Goal: Transaction & Acquisition: Purchase product/service

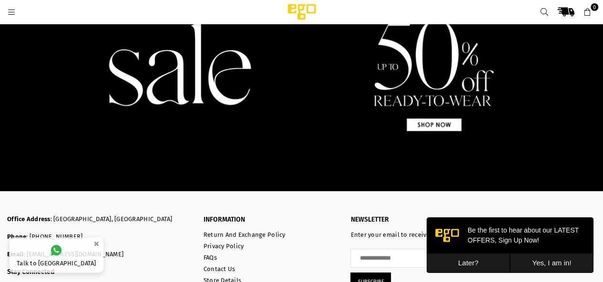
scroll to position [1635, 0]
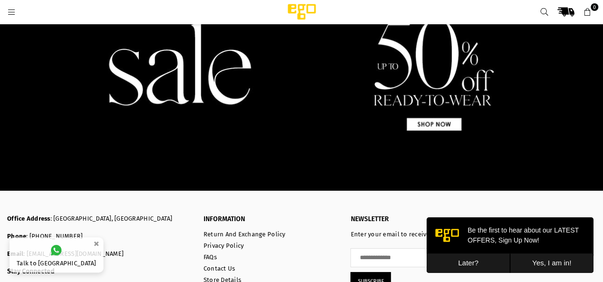
click at [158, 89] on img at bounding box center [301, 63] width 603 height 258
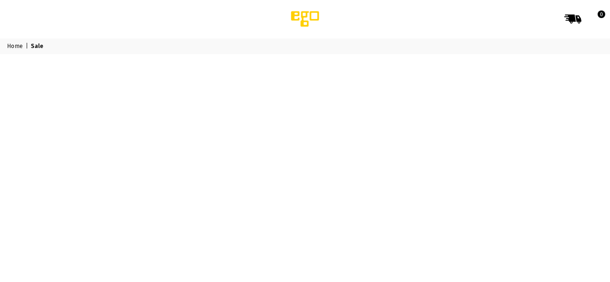
select select "******"
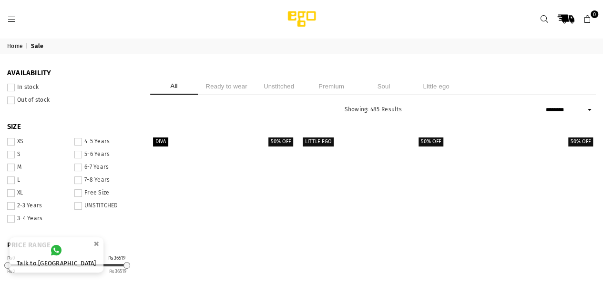
click at [296, 88] on li "Unstitched" at bounding box center [279, 86] width 48 height 17
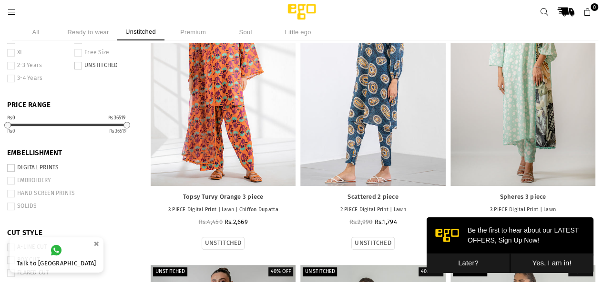
scroll to position [127, 0]
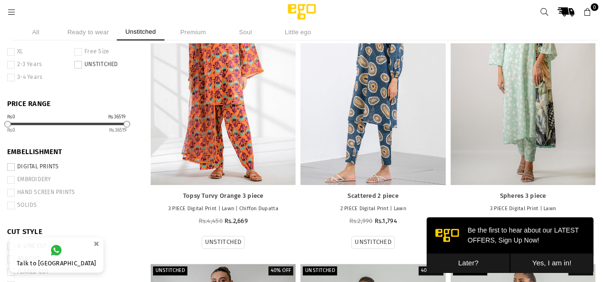
click at [463, 265] on button "Later?" at bounding box center [467, 264] width 83 height 20
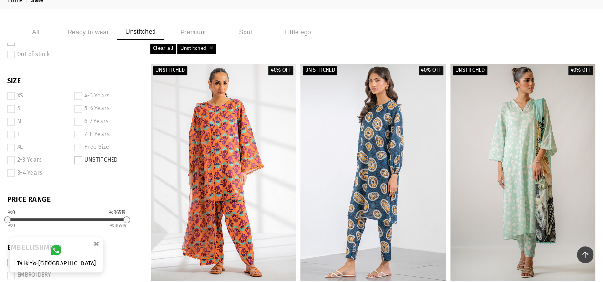
scroll to position [0, 0]
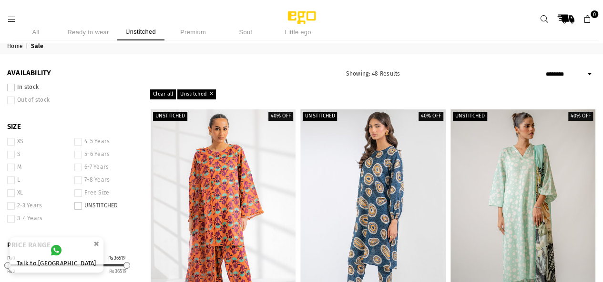
click at [11, 15] on icon at bounding box center [11, 19] width 9 height 9
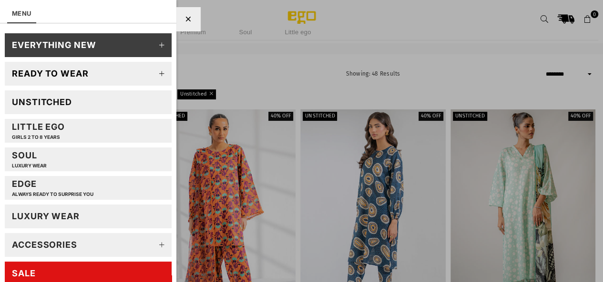
click at [11, 15] on li "MENU" at bounding box center [21, 11] width 29 height 23
click at [184, 18] on div at bounding box center [188, 19] width 24 height 24
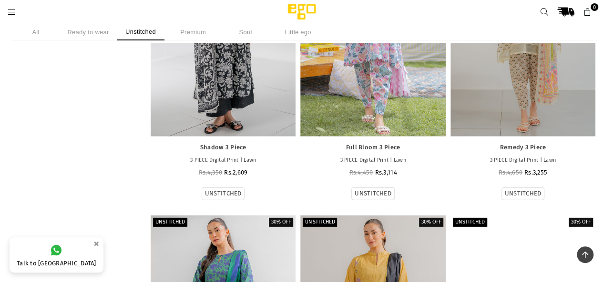
scroll to position [3142, 0]
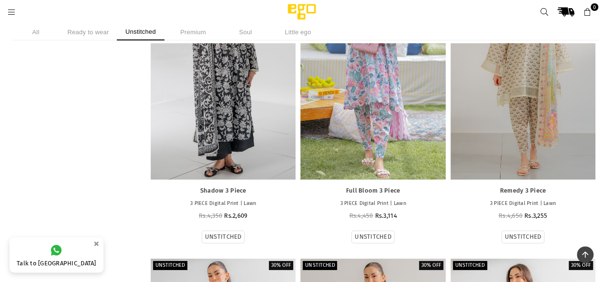
scroll to position [3099, 0]
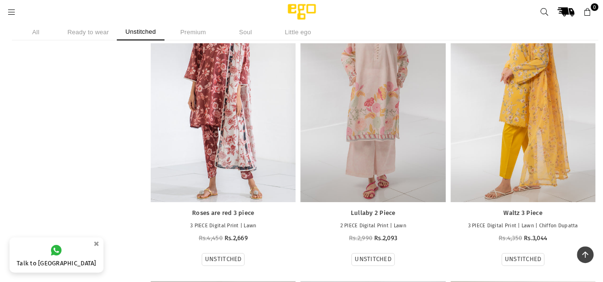
scroll to position [3669, 0]
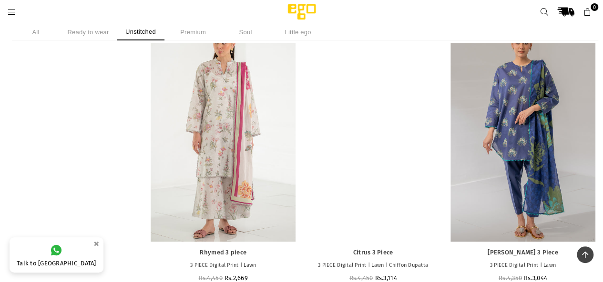
scroll to position [4220, 0]
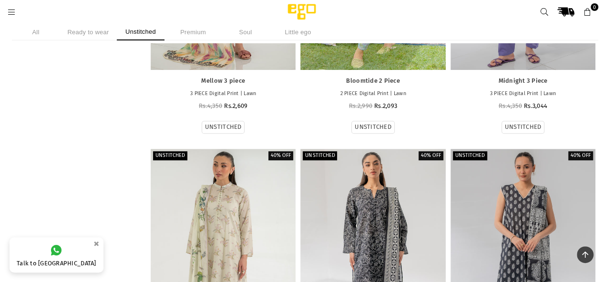
scroll to position [2021, 0]
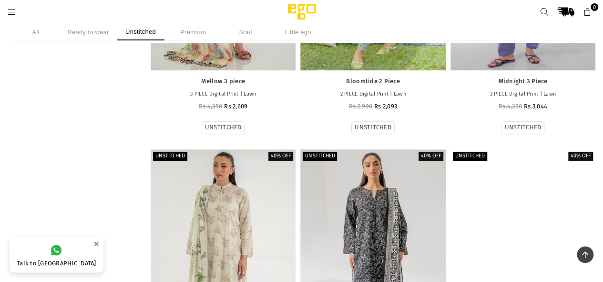
click at [525, 205] on div at bounding box center [522, 258] width 145 height 217
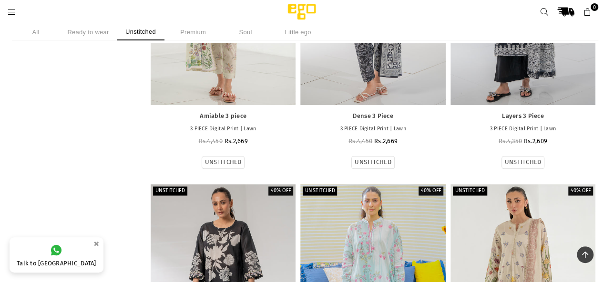
scroll to position [2284, 0]
drag, startPoint x: 0, startPoint y: 232, endPoint x: 121, endPoint y: 260, distance: 124.6
click at [121, 260] on div "**********" at bounding box center [78, 163] width 143 height 4786
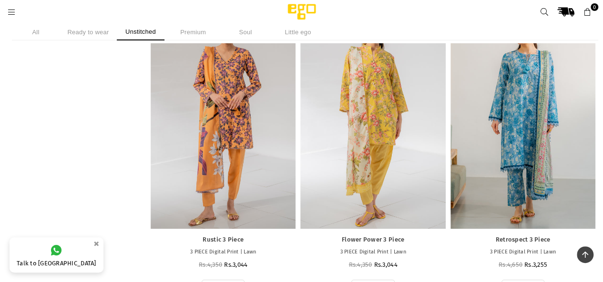
scroll to position [3940, 0]
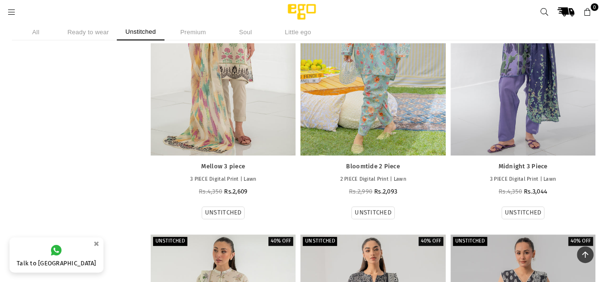
scroll to position [1933, 0]
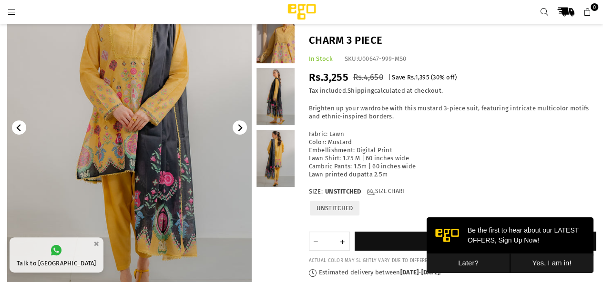
scroll to position [109, 0]
click at [279, 48] on link at bounding box center [275, 35] width 38 height 57
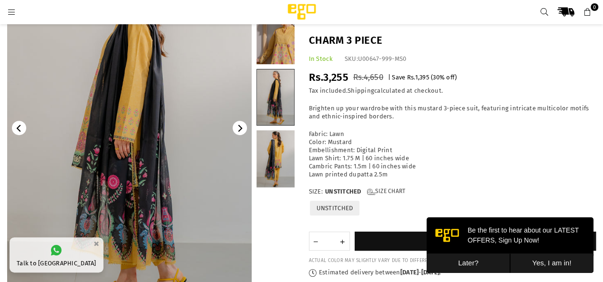
click at [239, 127] on icon "Next" at bounding box center [240, 128] width 4 height 7
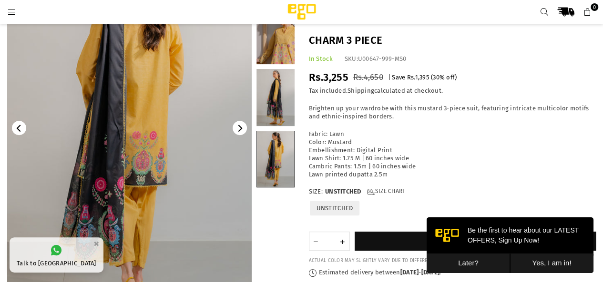
click at [247, 128] on img at bounding box center [129, 128] width 244 height 366
click at [242, 132] on button "Next" at bounding box center [239, 128] width 14 height 14
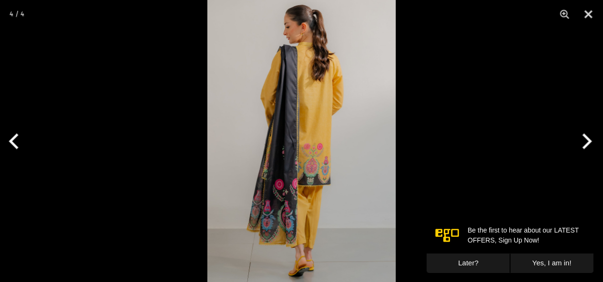
click at [464, 192] on div at bounding box center [301, 141] width 603 height 282
click at [165, 180] on div at bounding box center [301, 141] width 603 height 282
click at [586, 144] on button "Next" at bounding box center [585, 142] width 36 height 48
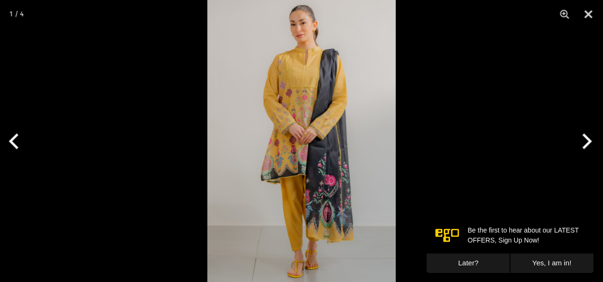
click at [580, 143] on button "Next" at bounding box center [585, 142] width 36 height 48
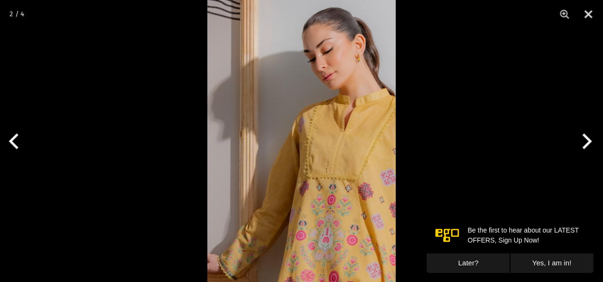
click at [583, 141] on button "Next" at bounding box center [585, 142] width 36 height 48
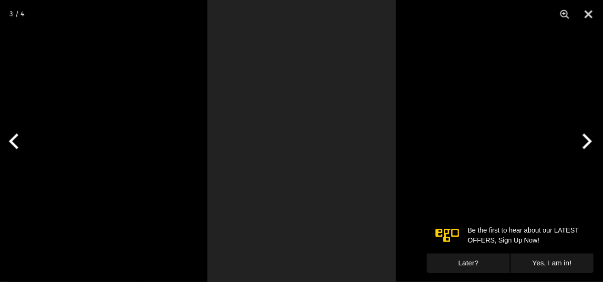
click at [583, 141] on button "Next" at bounding box center [585, 142] width 36 height 48
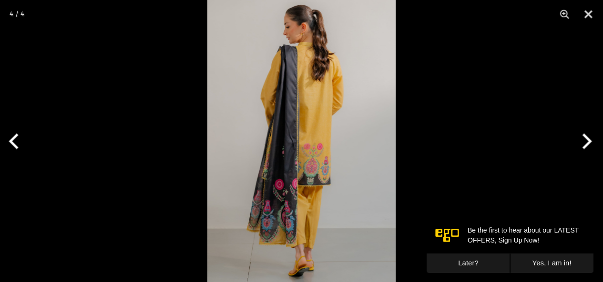
click at [583, 141] on button "Next" at bounding box center [585, 142] width 36 height 48
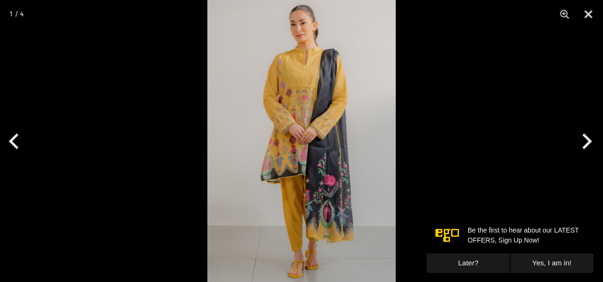
click at [583, 141] on button "Next" at bounding box center [585, 142] width 36 height 48
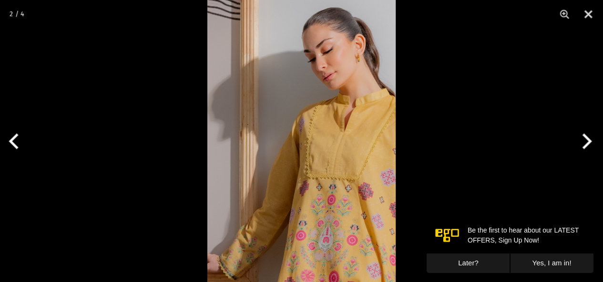
click at [583, 141] on button "Next" at bounding box center [585, 142] width 36 height 48
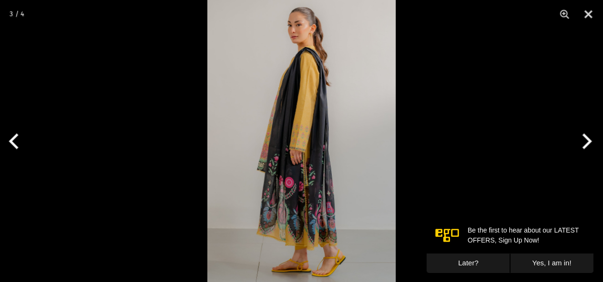
click at [586, 142] on button "Next" at bounding box center [585, 142] width 36 height 48
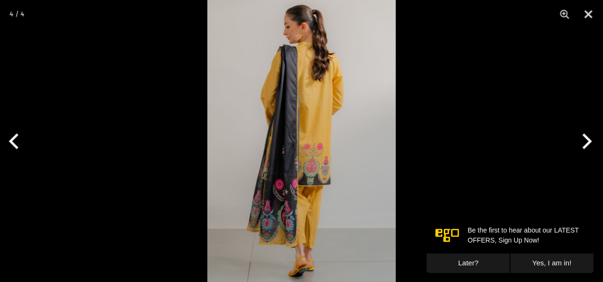
click at [586, 142] on button "Next" at bounding box center [585, 142] width 36 height 48
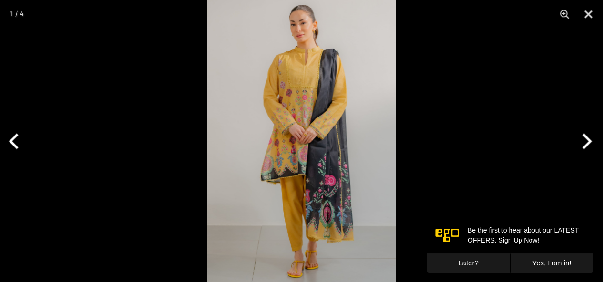
click at [586, 142] on button "Next" at bounding box center [585, 142] width 36 height 48
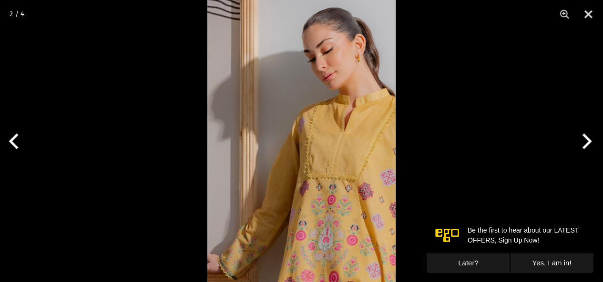
click at [586, 142] on button "Next" at bounding box center [585, 142] width 36 height 48
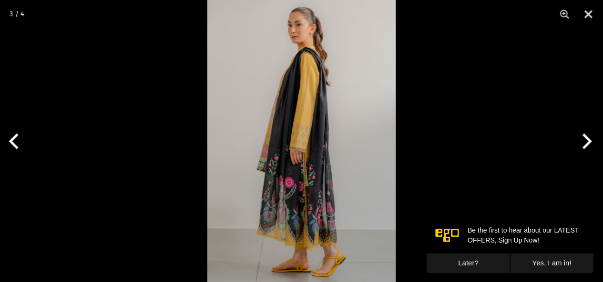
click at [586, 142] on button "Next" at bounding box center [585, 142] width 36 height 48
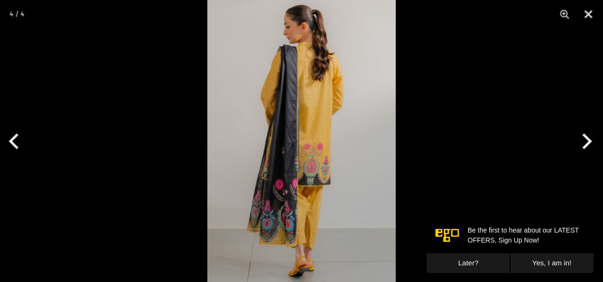
click at [586, 142] on button "Next" at bounding box center [585, 142] width 36 height 48
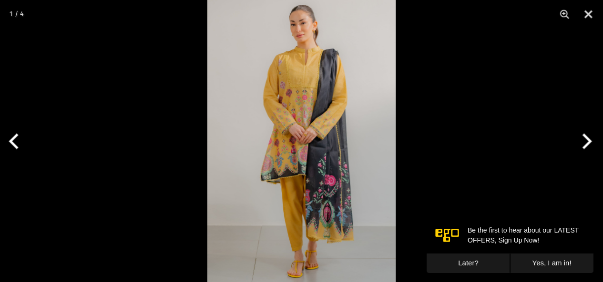
click at [586, 142] on button "Next" at bounding box center [585, 142] width 36 height 48
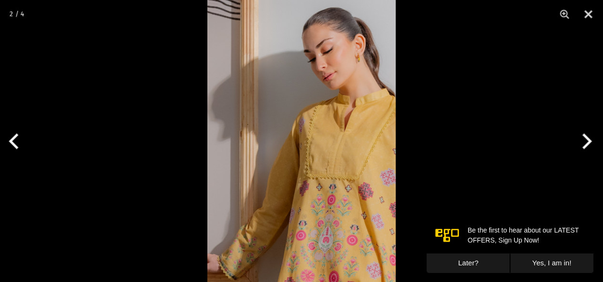
click at [500, 120] on div at bounding box center [301, 141] width 603 height 282
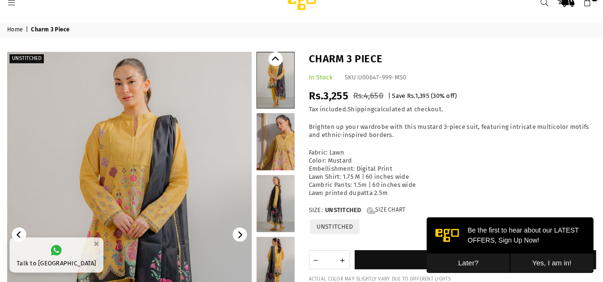
scroll to position [4, 0]
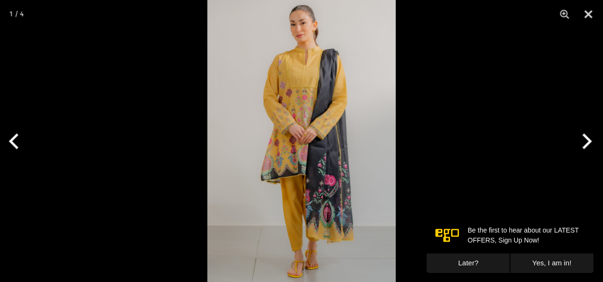
click at [580, 143] on button "Next" at bounding box center [585, 142] width 36 height 48
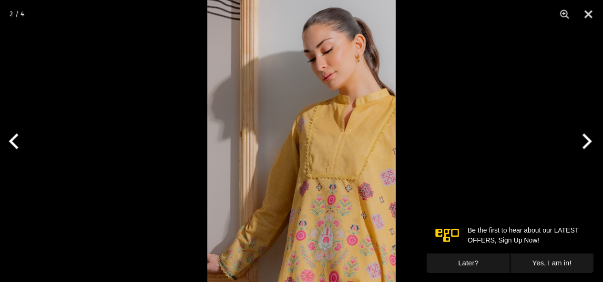
click at [580, 143] on button "Next" at bounding box center [585, 142] width 36 height 48
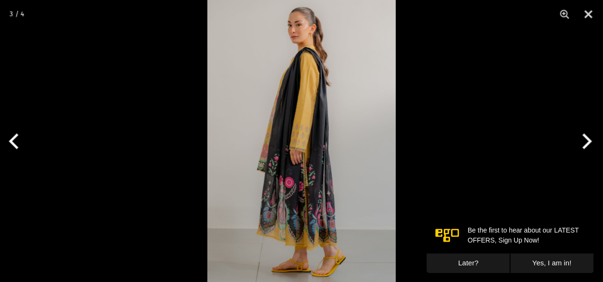
click at [580, 143] on button "Next" at bounding box center [585, 142] width 36 height 48
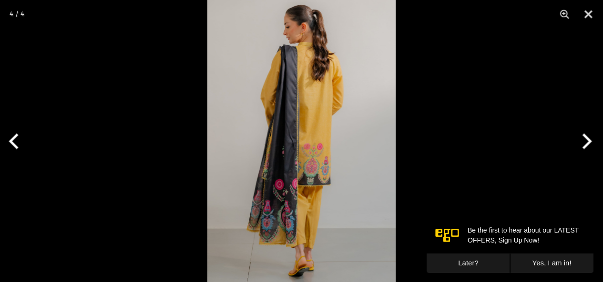
click at [580, 143] on button "Next" at bounding box center [585, 142] width 36 height 48
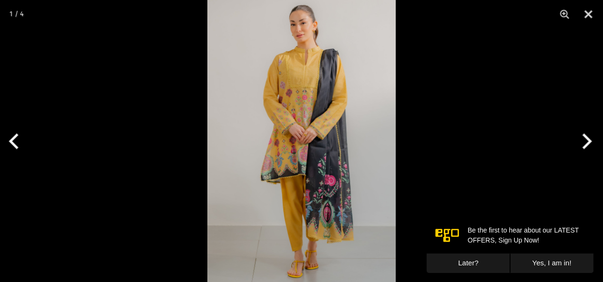
click at [568, 171] on div at bounding box center [301, 141] width 603 height 282
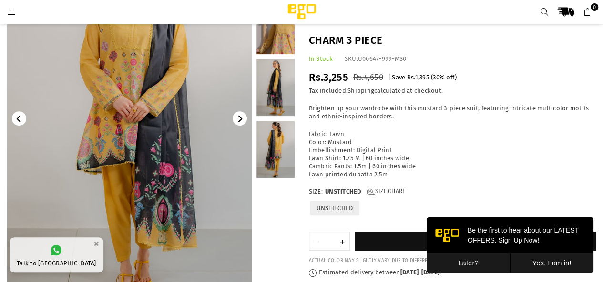
scroll to position [120, 0]
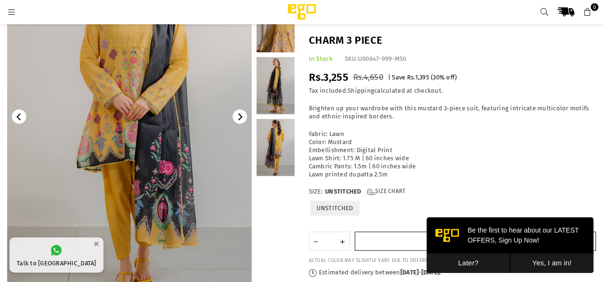
click at [394, 237] on button "Add to cart" at bounding box center [475, 241] width 242 height 19
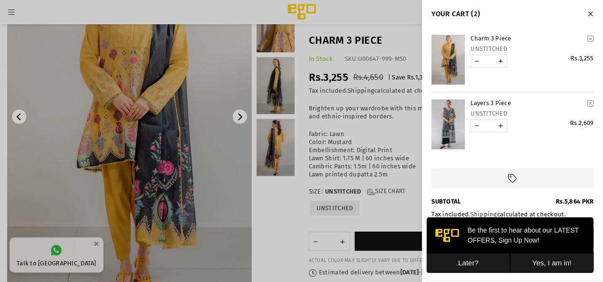
click at [167, 111] on div at bounding box center [301, 141] width 603 height 282
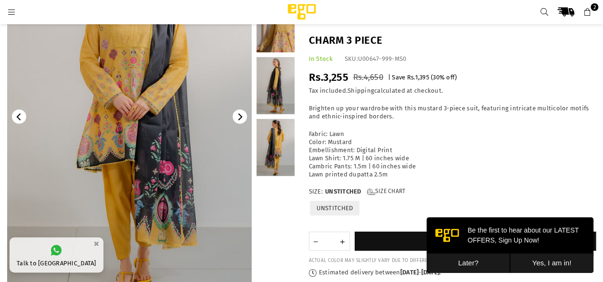
click at [167, 111] on link at bounding box center [129, 117] width 244 height 366
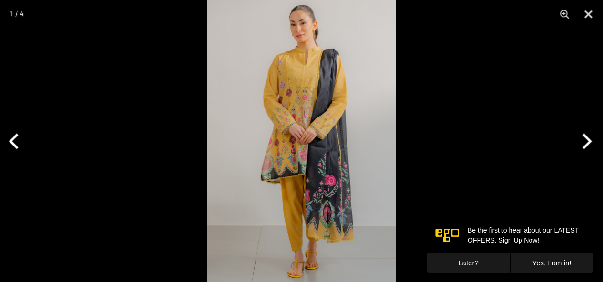
click at [331, 123] on img at bounding box center [301, 141] width 188 height 282
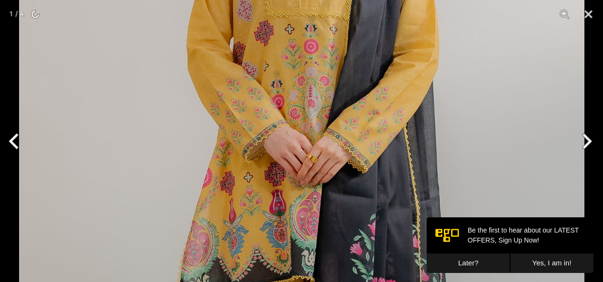
click at [584, 141] on button "Next" at bounding box center [585, 142] width 36 height 48
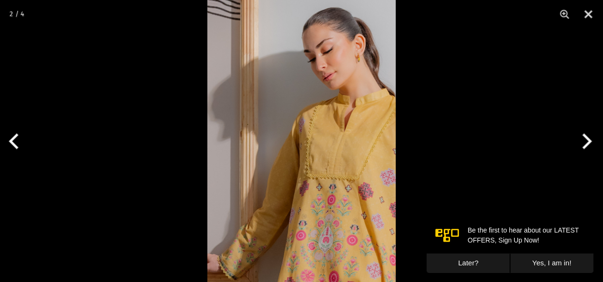
click at [588, 141] on button "Next" at bounding box center [585, 142] width 36 height 48
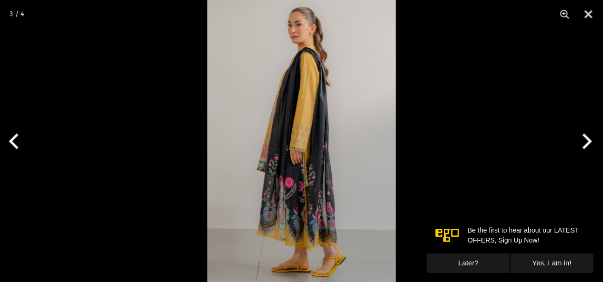
click at [588, 141] on button "Next" at bounding box center [585, 142] width 36 height 48
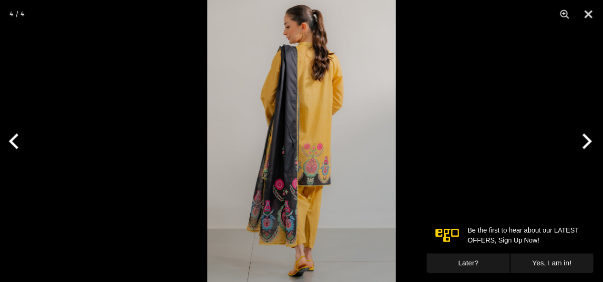
click at [588, 141] on button "Next" at bounding box center [585, 142] width 36 height 48
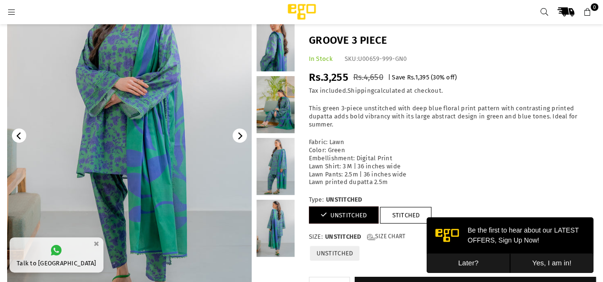
scroll to position [101, 0]
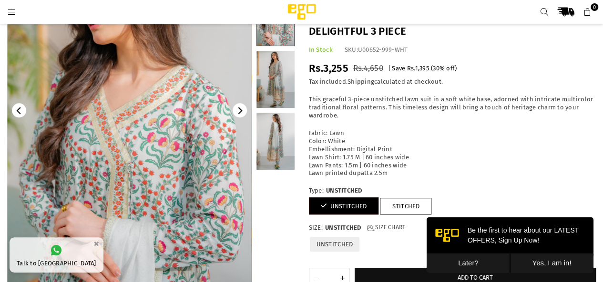
scroll to position [126, 0]
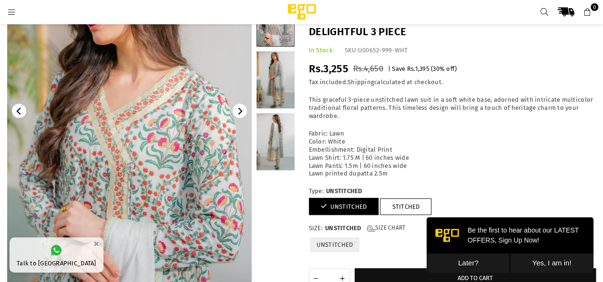
click at [175, 206] on img at bounding box center [129, 111] width 244 height 366
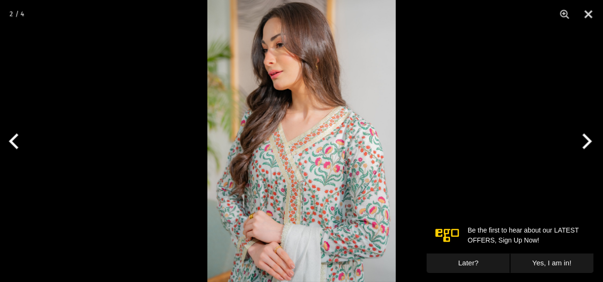
click at [583, 148] on button "Next" at bounding box center [585, 142] width 36 height 48
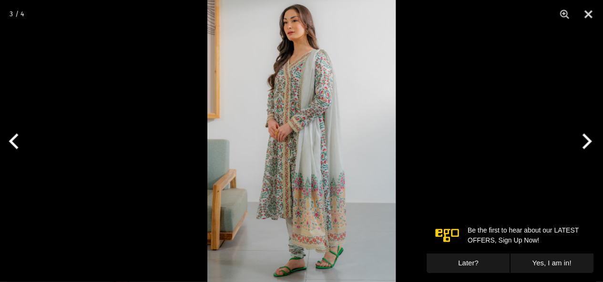
click at [584, 150] on button "Next" at bounding box center [585, 142] width 36 height 48
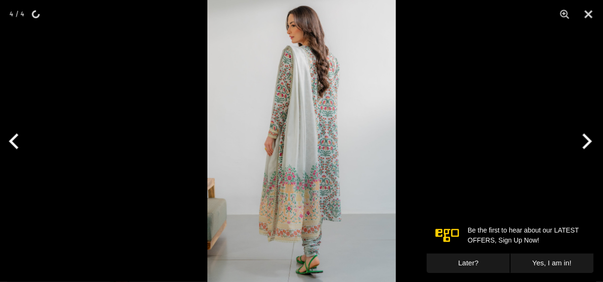
click at [581, 150] on button "Next" at bounding box center [585, 142] width 36 height 48
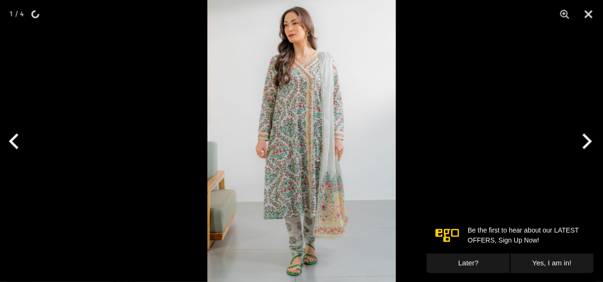
click at [582, 149] on button "Next" at bounding box center [585, 142] width 36 height 48
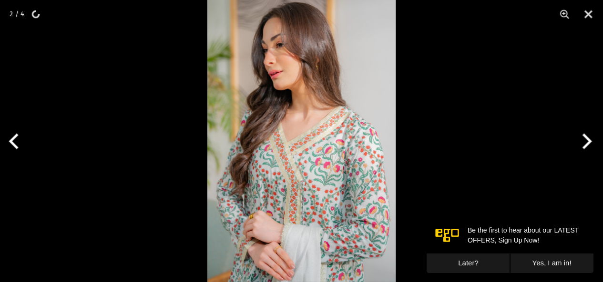
click at [584, 150] on button "Next" at bounding box center [585, 142] width 36 height 48
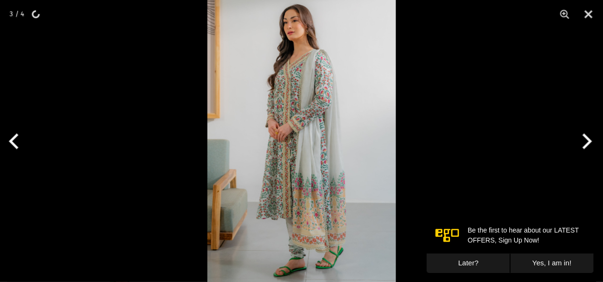
click at [583, 151] on button "Next" at bounding box center [585, 142] width 36 height 48
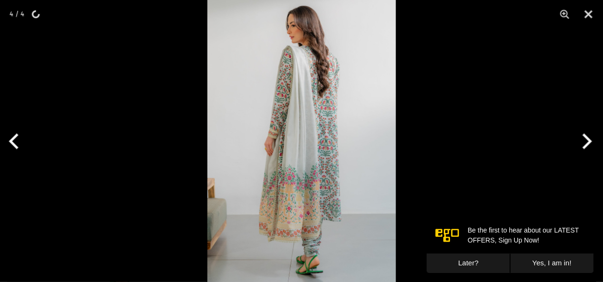
click at [583, 151] on button "Next" at bounding box center [585, 142] width 36 height 48
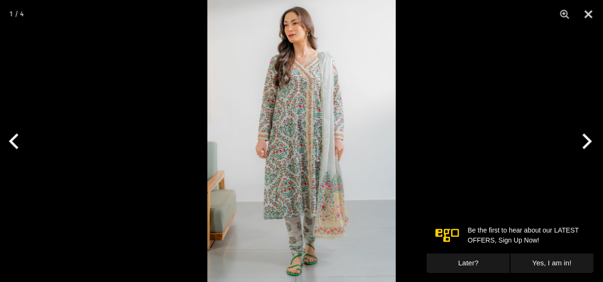
click at [580, 143] on button "Next" at bounding box center [585, 142] width 36 height 48
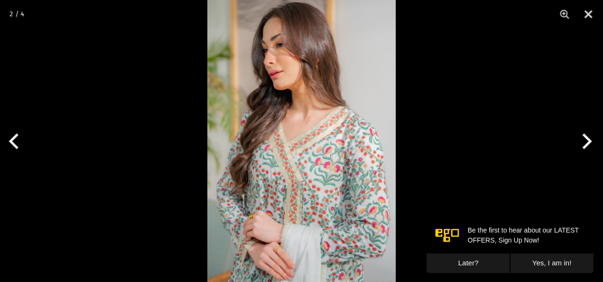
click at [580, 143] on button "Next" at bounding box center [585, 142] width 36 height 48
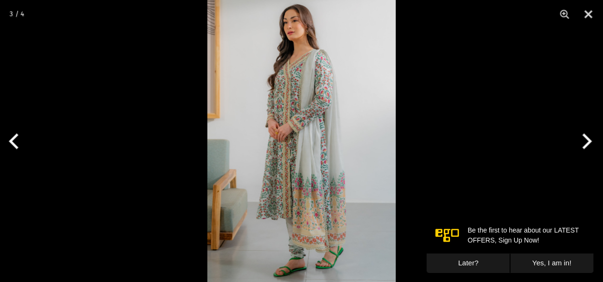
click at [580, 143] on button "Next" at bounding box center [585, 142] width 36 height 48
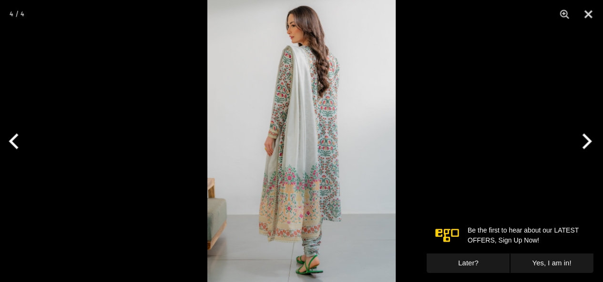
click at [580, 143] on button "Next" at bounding box center [585, 142] width 36 height 48
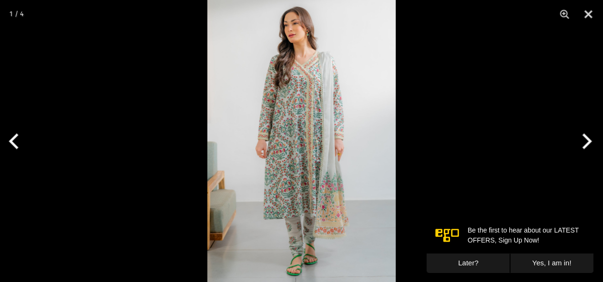
click at [580, 143] on button "Next" at bounding box center [585, 142] width 36 height 48
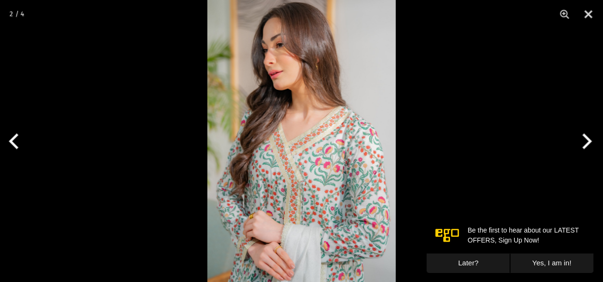
click at [580, 143] on button "Next" at bounding box center [585, 142] width 36 height 48
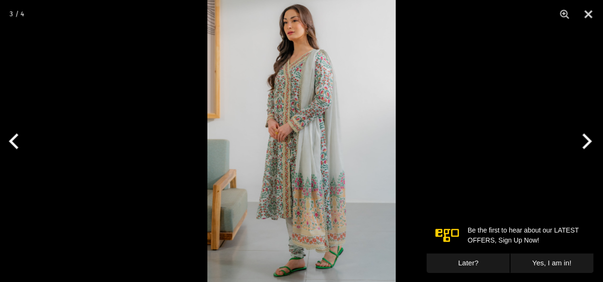
click at [580, 143] on button "Next" at bounding box center [585, 142] width 36 height 48
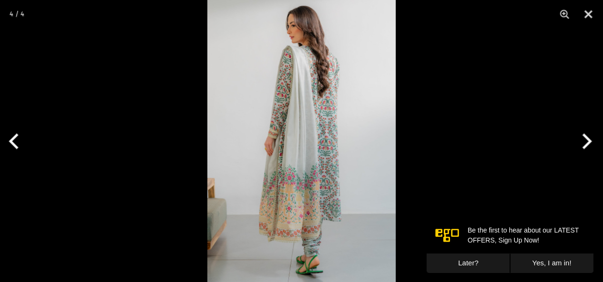
click at [580, 143] on button "Next" at bounding box center [585, 142] width 36 height 48
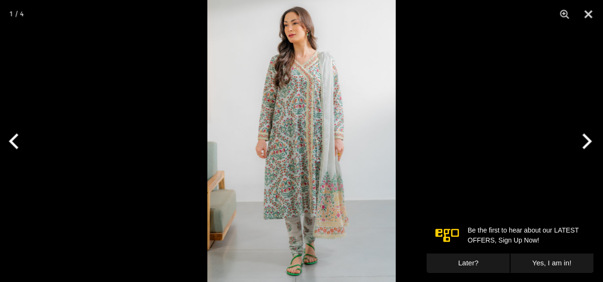
click at [474, 167] on div at bounding box center [301, 141] width 603 height 282
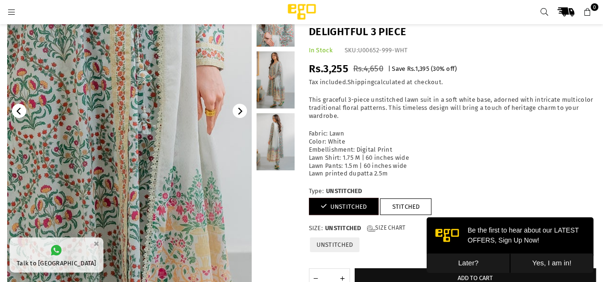
click at [154, 140] on img at bounding box center [96, 72] width 572 height 857
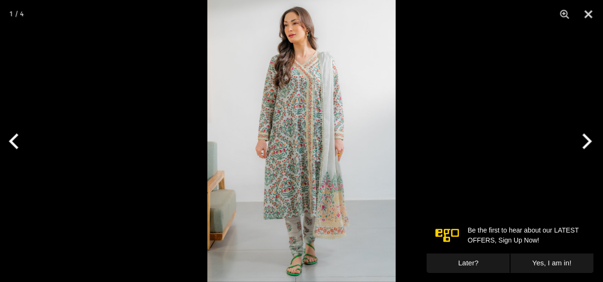
click at [587, 142] on button "Next" at bounding box center [585, 142] width 36 height 48
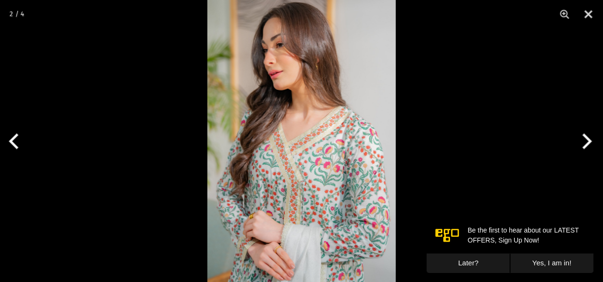
click at [587, 142] on button "Next" at bounding box center [585, 142] width 36 height 48
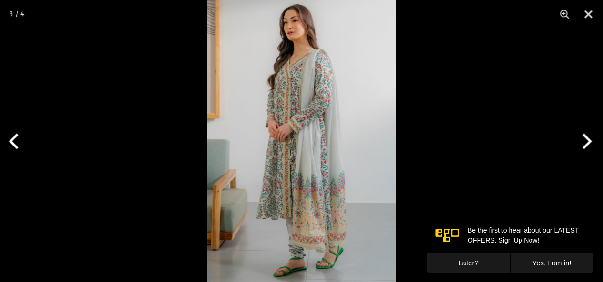
click at [587, 142] on button "Next" at bounding box center [585, 142] width 36 height 48
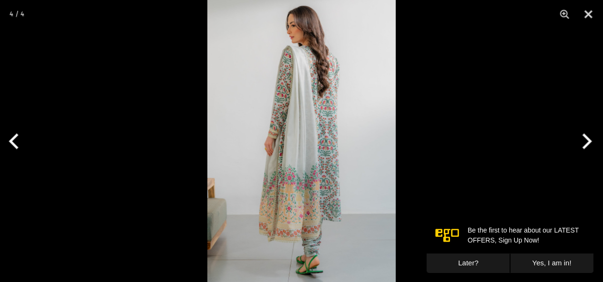
click at [587, 142] on button "Next" at bounding box center [585, 142] width 36 height 48
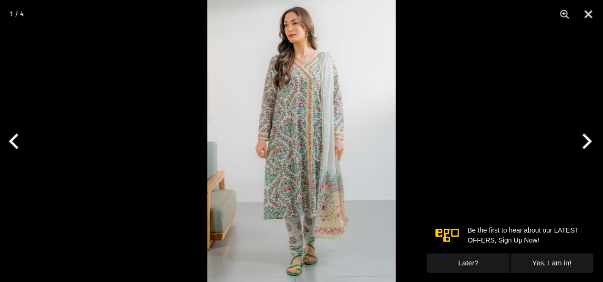
click at [294, 238] on img at bounding box center [301, 141] width 188 height 282
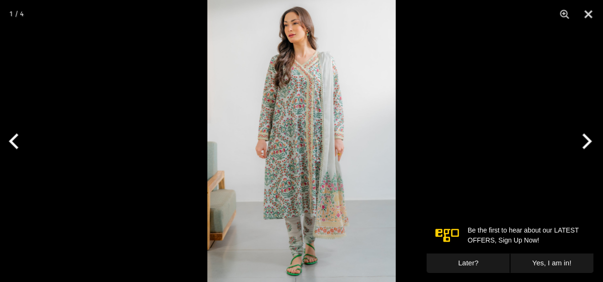
click at [294, 238] on img at bounding box center [301, 141] width 188 height 282
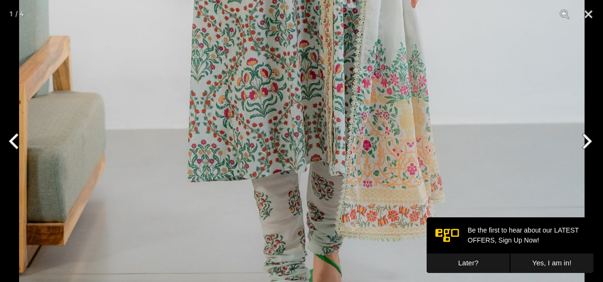
click at [8, 100] on div at bounding box center [301, 141] width 603 height 282
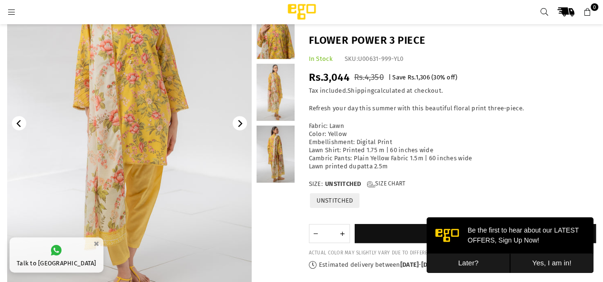
scroll to position [131, 0]
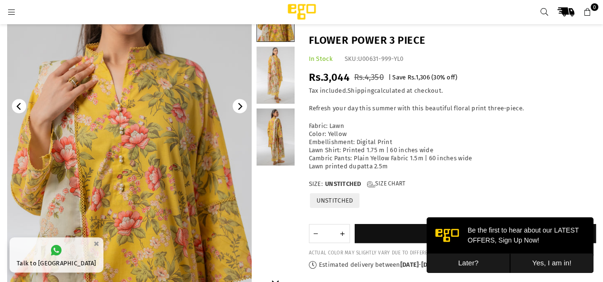
click at [144, 174] on img at bounding box center [129, 106] width 244 height 366
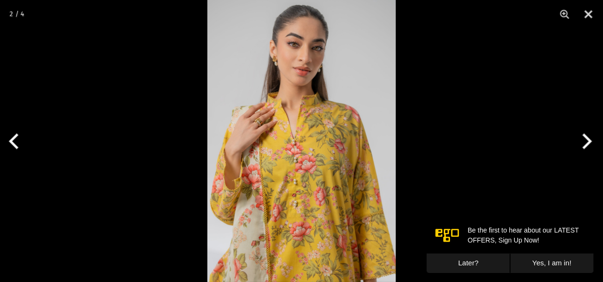
click at [593, 146] on button "Next" at bounding box center [585, 142] width 36 height 48
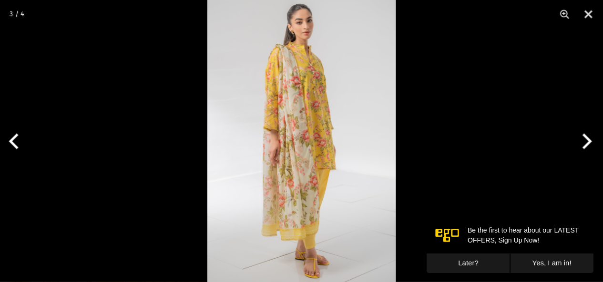
click at [587, 146] on button "Next" at bounding box center [585, 142] width 36 height 48
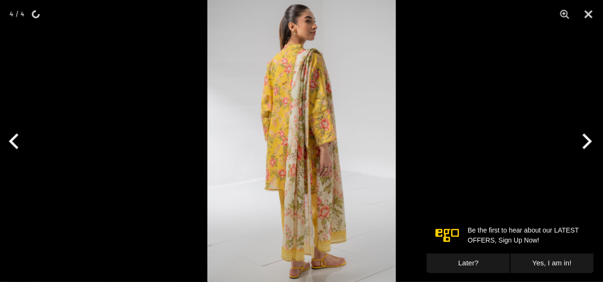
click at [589, 150] on button "Next" at bounding box center [585, 142] width 36 height 48
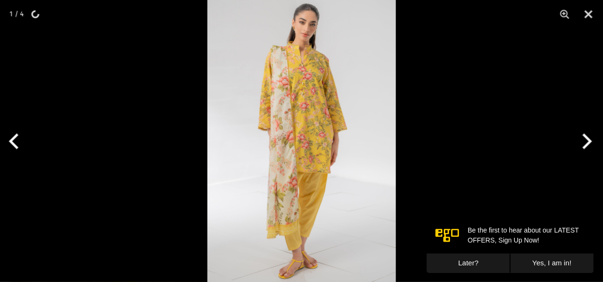
click at [590, 150] on button "Next" at bounding box center [585, 142] width 36 height 48
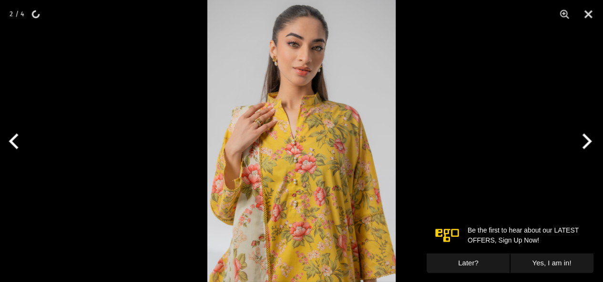
click at [594, 149] on button "Next" at bounding box center [585, 142] width 36 height 48
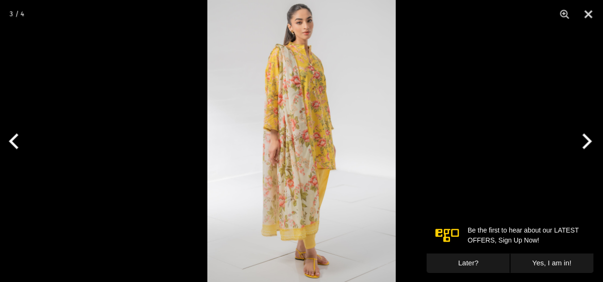
click at [580, 141] on button "Next" at bounding box center [585, 142] width 36 height 48
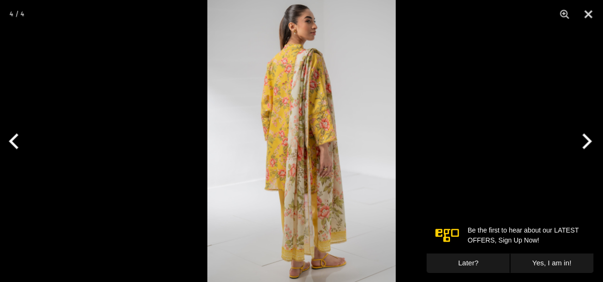
click at [580, 141] on button "Next" at bounding box center [585, 142] width 36 height 48
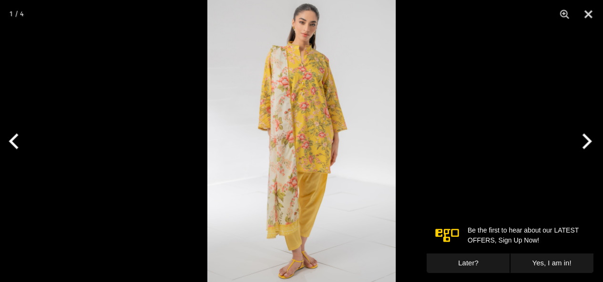
click at [580, 141] on button "Next" at bounding box center [585, 142] width 36 height 48
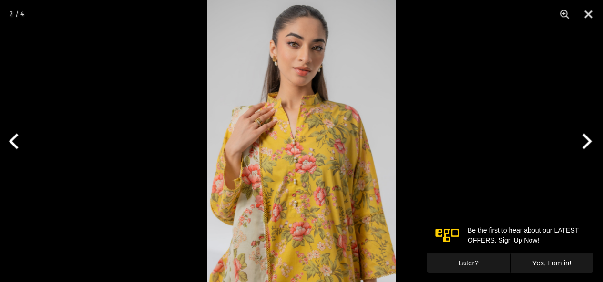
click at [580, 141] on button "Next" at bounding box center [585, 142] width 36 height 48
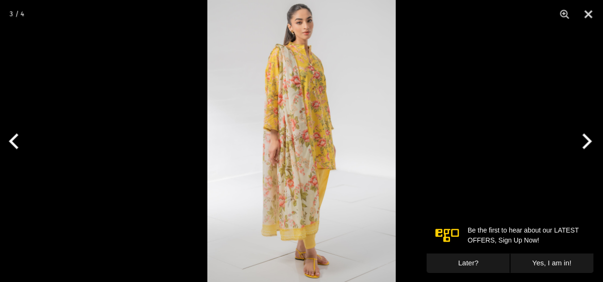
click at [580, 141] on button "Next" at bounding box center [585, 142] width 36 height 48
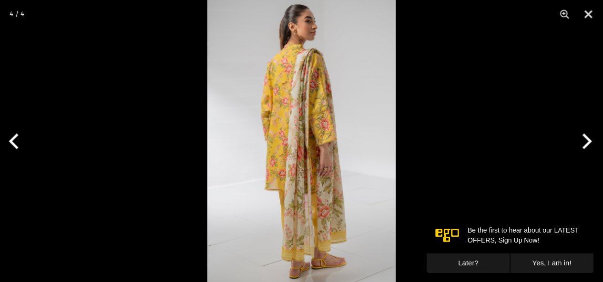
click at [580, 141] on button "Next" at bounding box center [585, 142] width 36 height 48
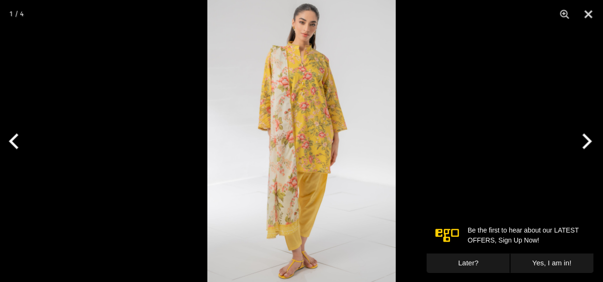
click at [580, 141] on button "Next" at bounding box center [585, 142] width 36 height 48
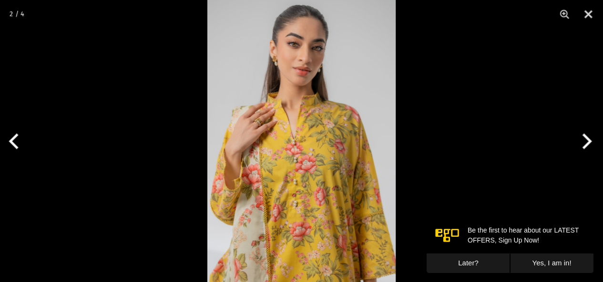
click at [580, 141] on button "Next" at bounding box center [585, 142] width 36 height 48
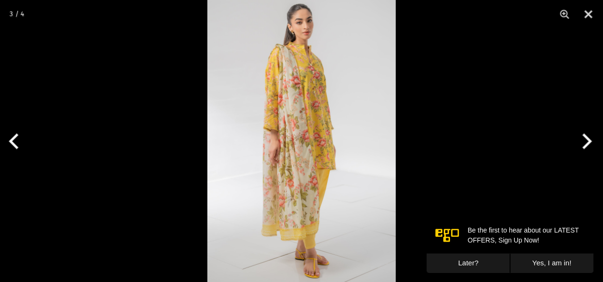
click at [580, 141] on button "Next" at bounding box center [585, 142] width 36 height 48
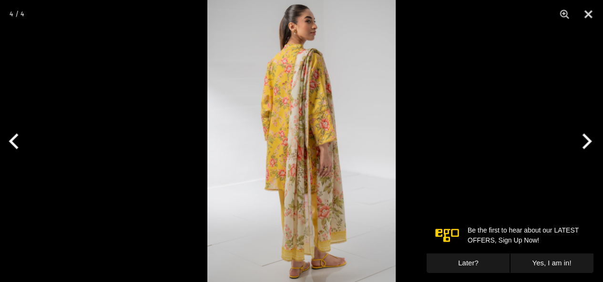
click at [586, 142] on button "Next" at bounding box center [585, 142] width 36 height 48
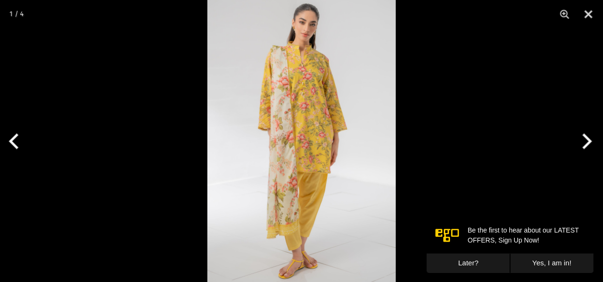
click at [586, 142] on button "Next" at bounding box center [585, 142] width 36 height 48
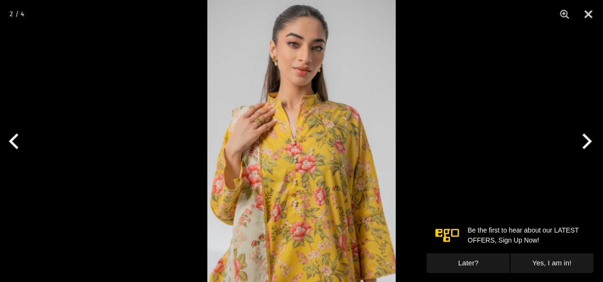
click at [586, 142] on button "Next" at bounding box center [585, 142] width 36 height 48
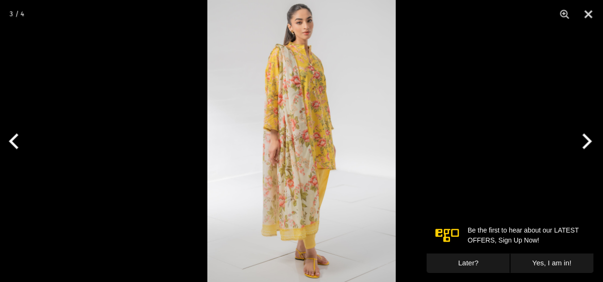
click at [586, 142] on button "Next" at bounding box center [585, 142] width 36 height 48
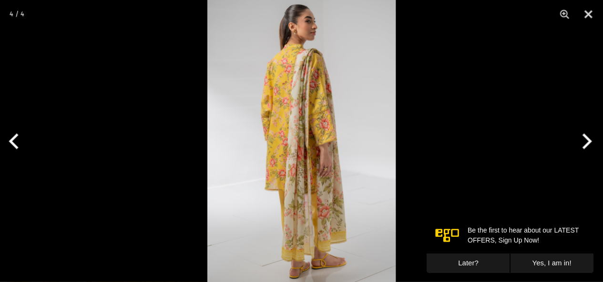
click at [586, 142] on button "Next" at bounding box center [585, 142] width 36 height 48
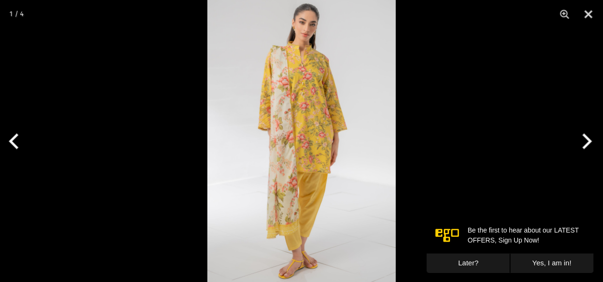
click at [579, 192] on div at bounding box center [301, 141] width 603 height 282
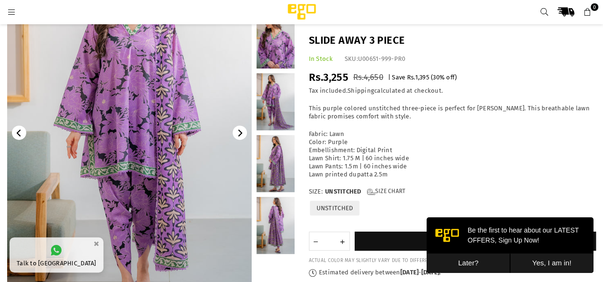
scroll to position [105, 0]
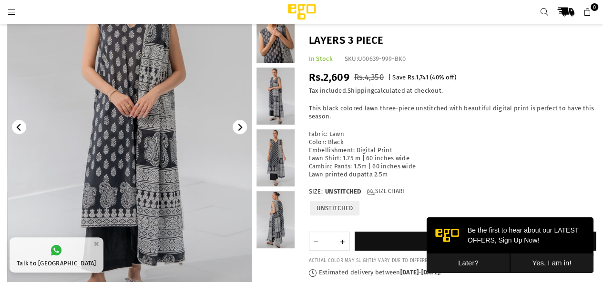
scroll to position [109, 0]
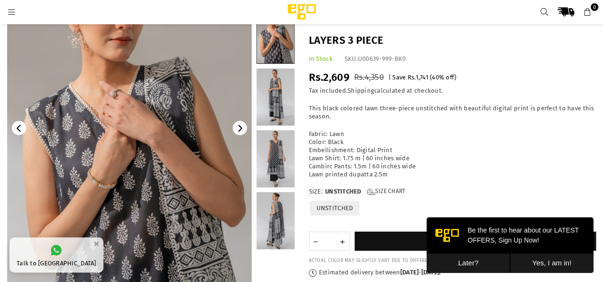
click at [119, 153] on img at bounding box center [129, 128] width 244 height 366
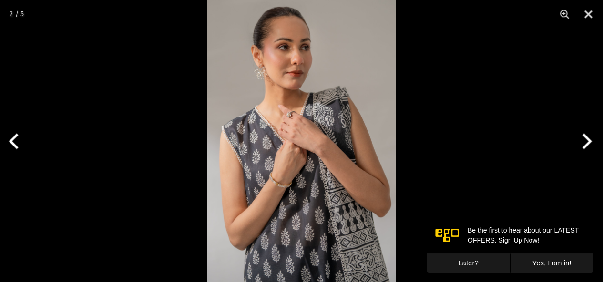
click at [587, 145] on button "Next" at bounding box center [585, 142] width 36 height 48
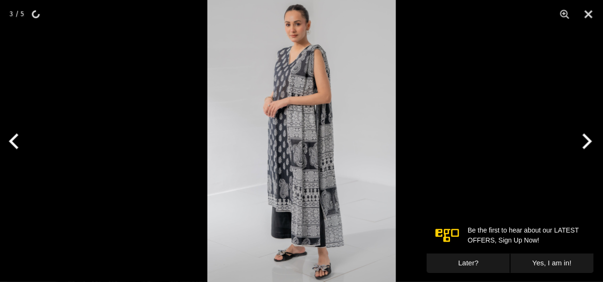
click at [581, 144] on button "Next" at bounding box center [585, 142] width 36 height 48
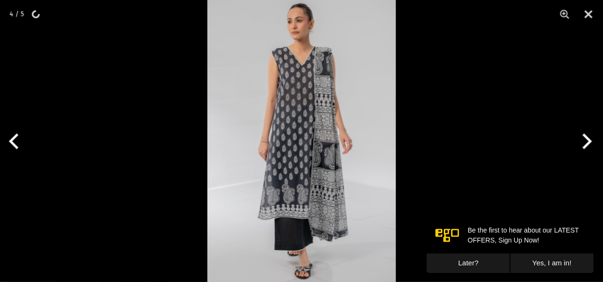
click at [581, 144] on button "Next" at bounding box center [585, 142] width 36 height 48
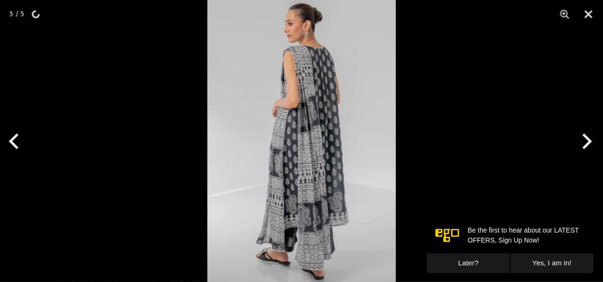
click at [590, 146] on button "Next" at bounding box center [585, 142] width 36 height 48
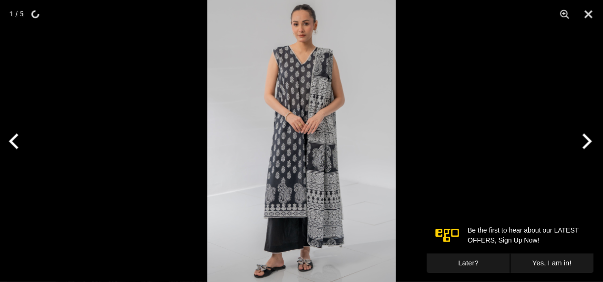
click at [581, 144] on button "Next" at bounding box center [585, 142] width 36 height 48
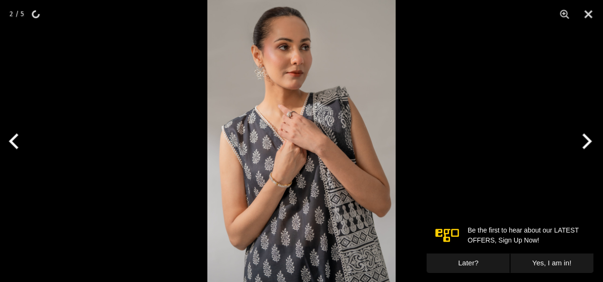
click at [581, 144] on button "Next" at bounding box center [585, 142] width 36 height 48
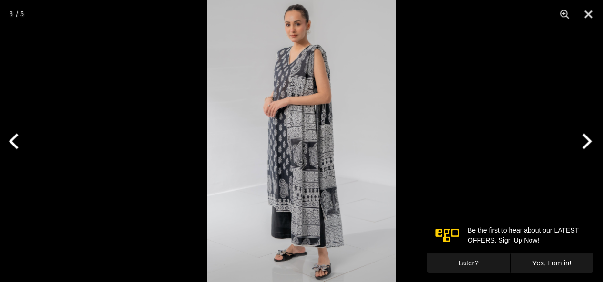
click at [581, 144] on button "Next" at bounding box center [585, 142] width 36 height 48
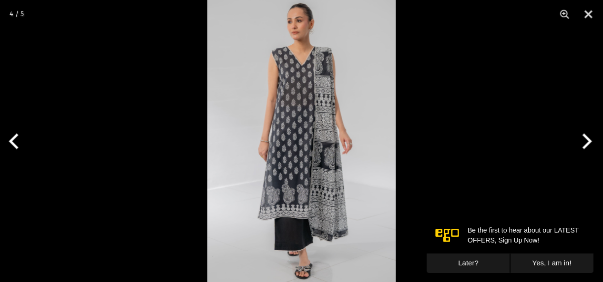
click at [581, 144] on button "Next" at bounding box center [585, 142] width 36 height 48
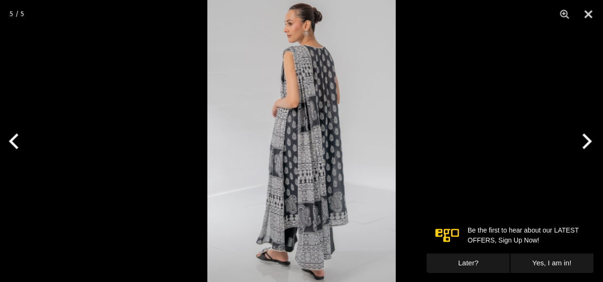
click at [591, 144] on button "Next" at bounding box center [585, 142] width 36 height 48
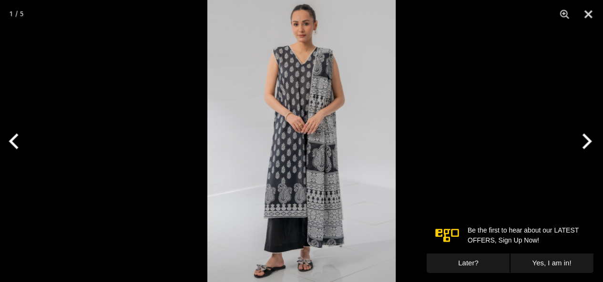
click at [591, 144] on button "Next" at bounding box center [585, 142] width 36 height 48
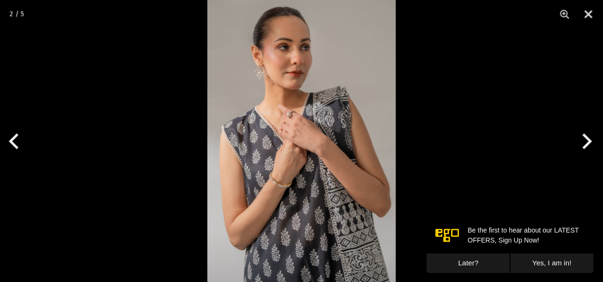
click at [591, 144] on button "Next" at bounding box center [585, 142] width 36 height 48
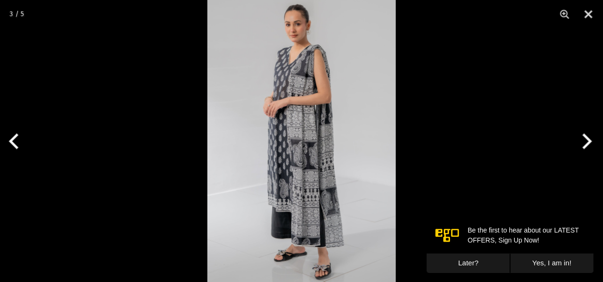
click at [591, 144] on button "Next" at bounding box center [585, 142] width 36 height 48
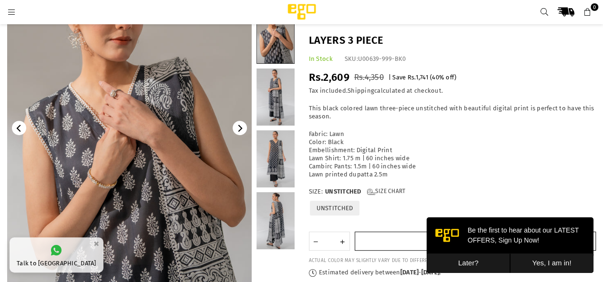
click at [410, 244] on button "Add to cart" at bounding box center [475, 241] width 242 height 19
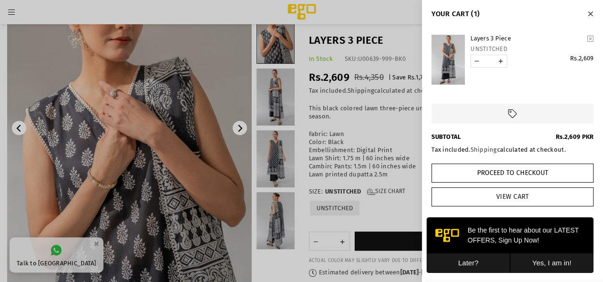
click at [527, 197] on link "View Cart" at bounding box center [512, 197] width 162 height 19
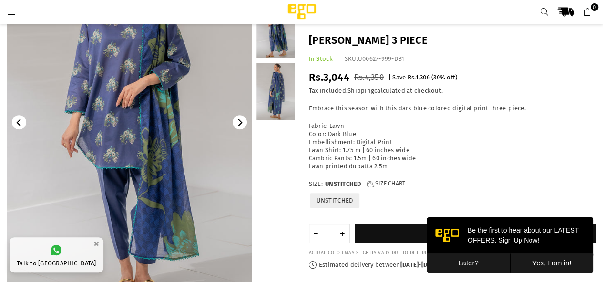
scroll to position [118, 0]
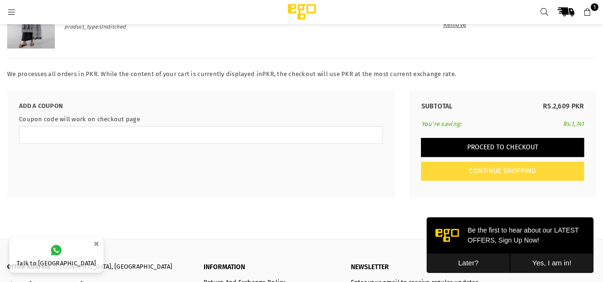
click at [529, 152] on button "Proceed to Checkout" at bounding box center [502, 147] width 163 height 19
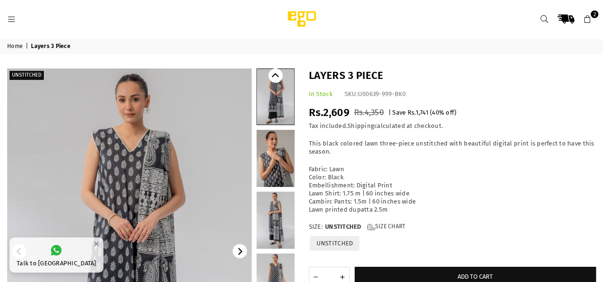
click at [593, 22] on link "2" at bounding box center [586, 18] width 17 height 17
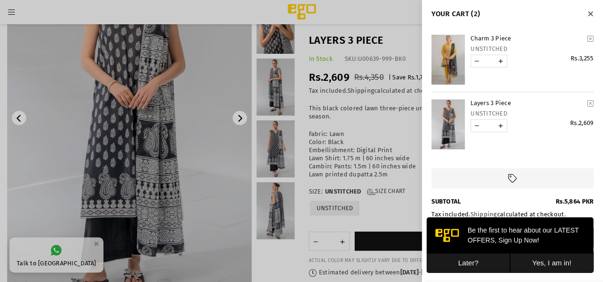
scroll to position [119, 0]
click at [463, 269] on button "Later?" at bounding box center [467, 264] width 83 height 20
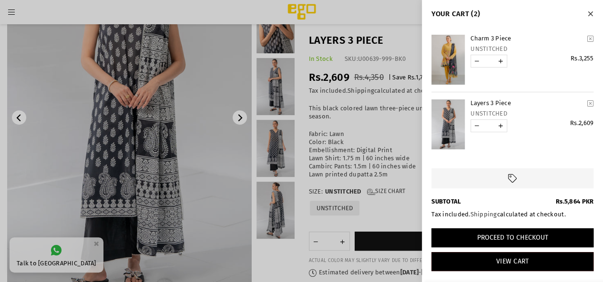
click at [504, 239] on button "Proceed to Checkout" at bounding box center [512, 238] width 162 height 19
